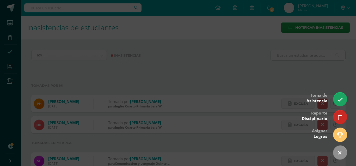
click at [248, 74] on div at bounding box center [178, 83] width 356 height 166
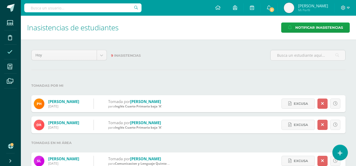
click at [337, 151] on link at bounding box center [340, 151] width 15 height 15
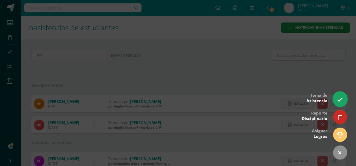
click at [341, 96] on link at bounding box center [340, 98] width 15 height 15
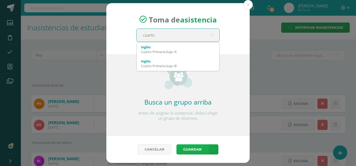
type input "cuarto"
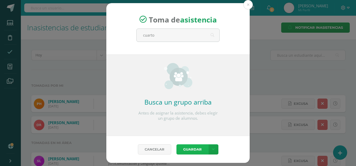
click at [194, 145] on button "Guardar" at bounding box center [193, 149] width 32 height 10
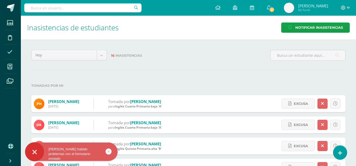
scroll to position [34, 0]
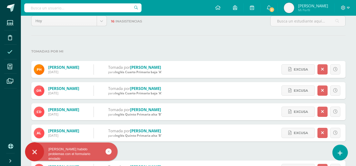
click at [341, 149] on link at bounding box center [340, 151] width 15 height 15
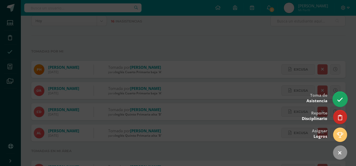
click at [341, 99] on icon at bounding box center [340, 99] width 6 height 6
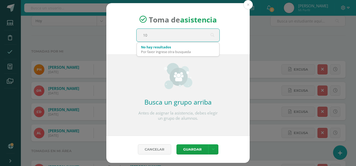
type input "1"
type input "cuarto"
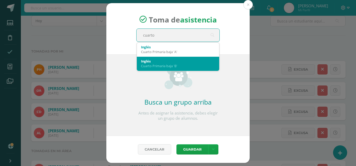
click at [155, 66] on div "Cuarto Primaria baja 'B'" at bounding box center [178, 65] width 74 height 5
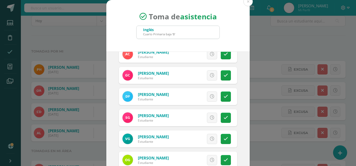
scroll to position [114, 0]
click at [227, 77] on icon at bounding box center [226, 75] width 4 height 4
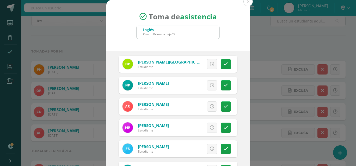
scroll to position [337, 0]
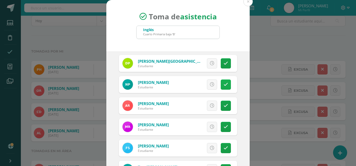
click at [226, 86] on icon at bounding box center [226, 84] width 4 height 4
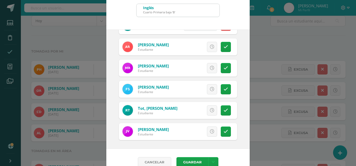
scroll to position [32, 0]
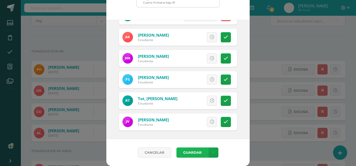
click at [189, 152] on button "Guardar" at bounding box center [193, 152] width 32 height 10
